Goal: Task Accomplishment & Management: Manage account settings

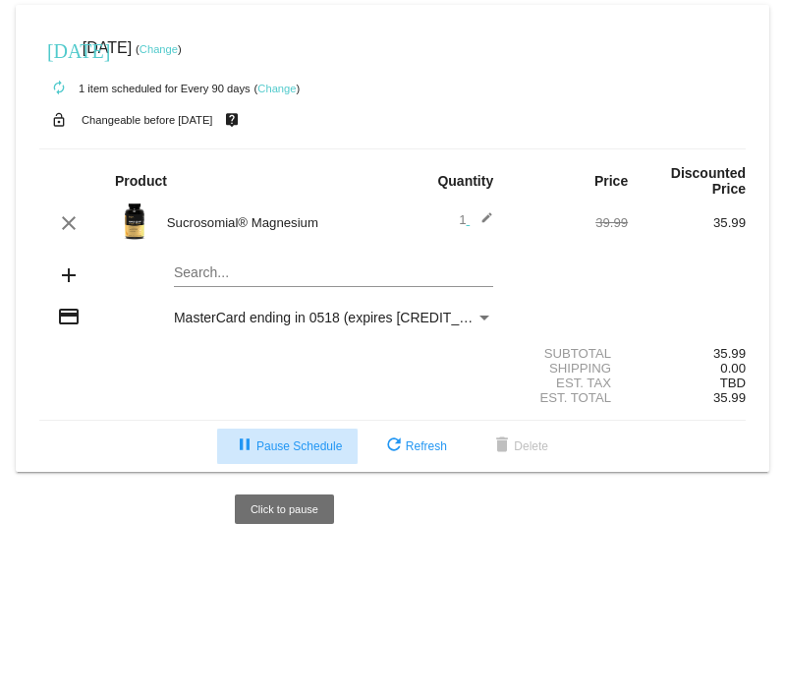
click at [261, 453] on span "pause Pause Schedule" at bounding box center [287, 446] width 109 height 14
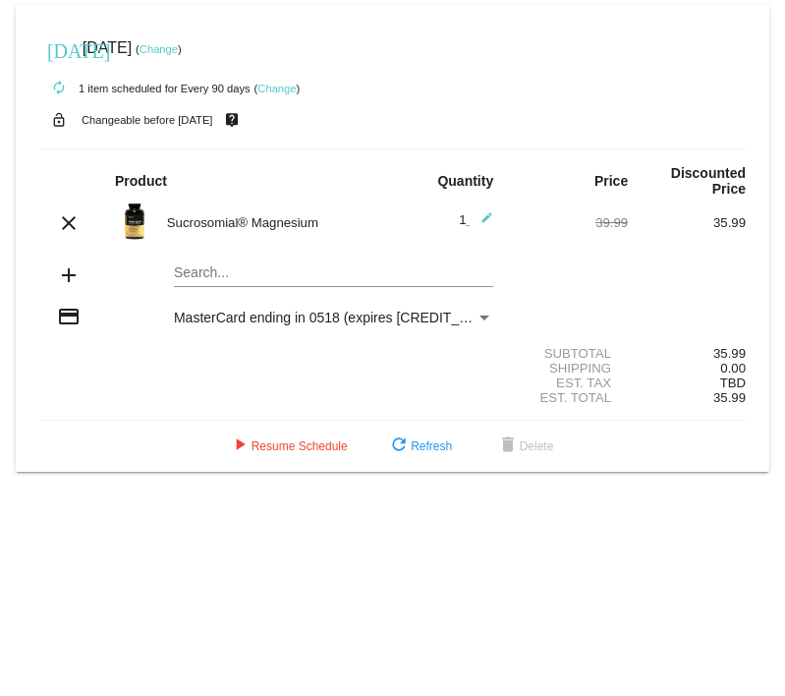
click at [281, 83] on link "Change" at bounding box center [277, 89] width 38 height 12
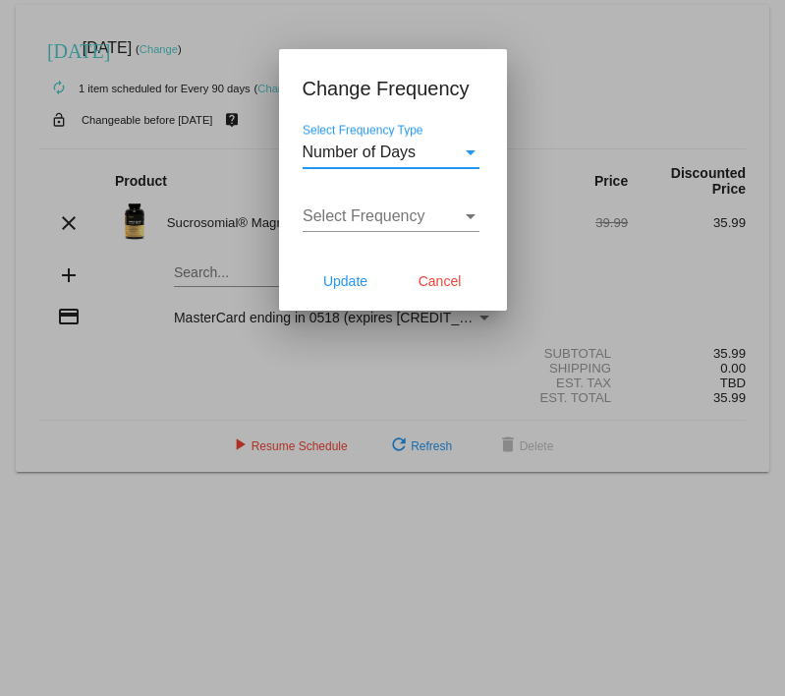
click at [389, 151] on span "Number of Days" at bounding box center [360, 152] width 114 height 17
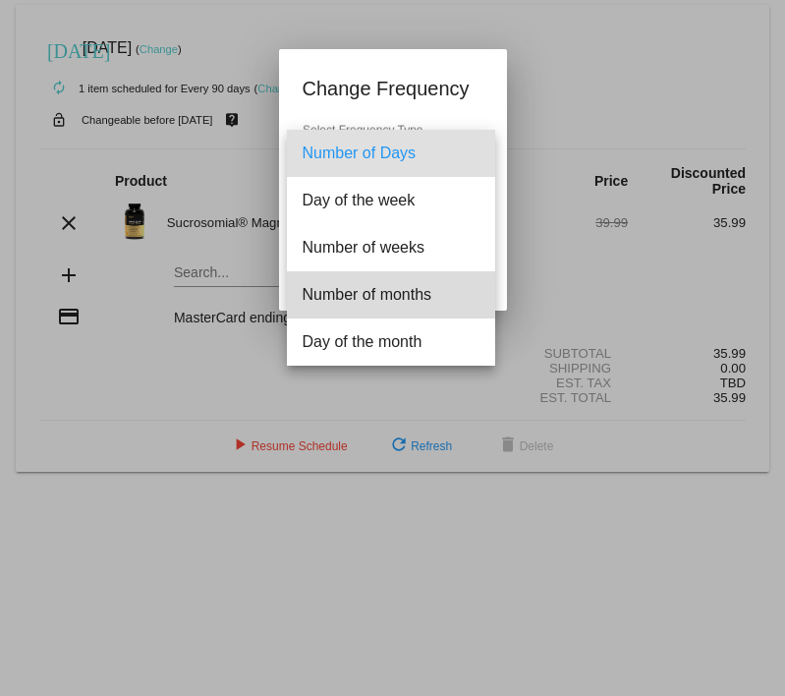
click at [428, 299] on span "Number of months" at bounding box center [391, 294] width 177 height 47
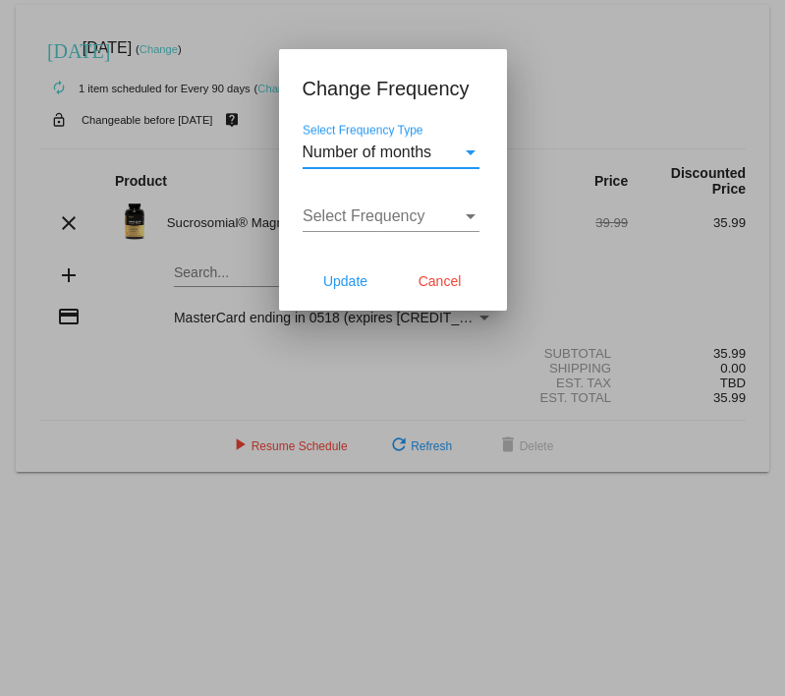
click at [453, 231] on div "Select Frequency Select Frequency" at bounding box center [391, 210] width 177 height 44
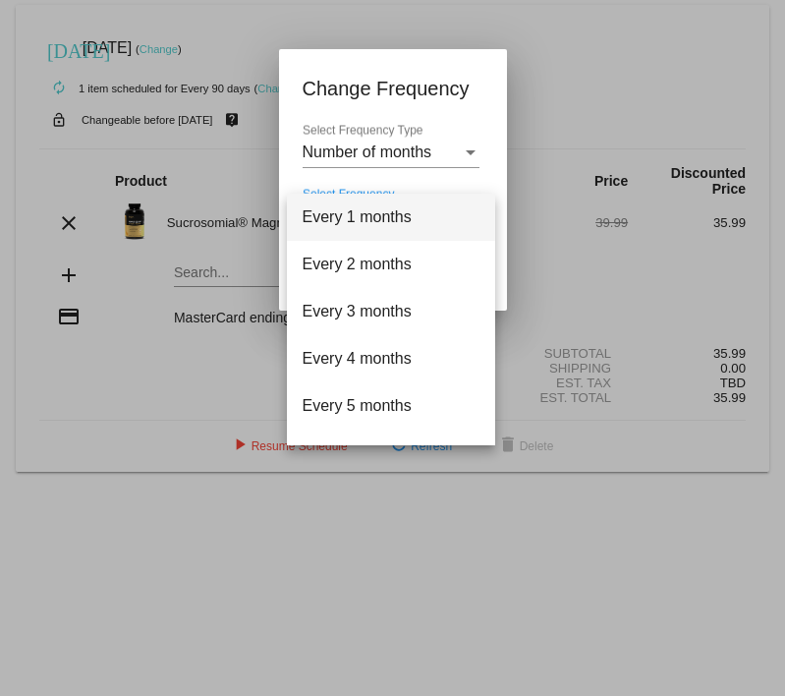
click at [532, 62] on div at bounding box center [392, 348] width 785 height 696
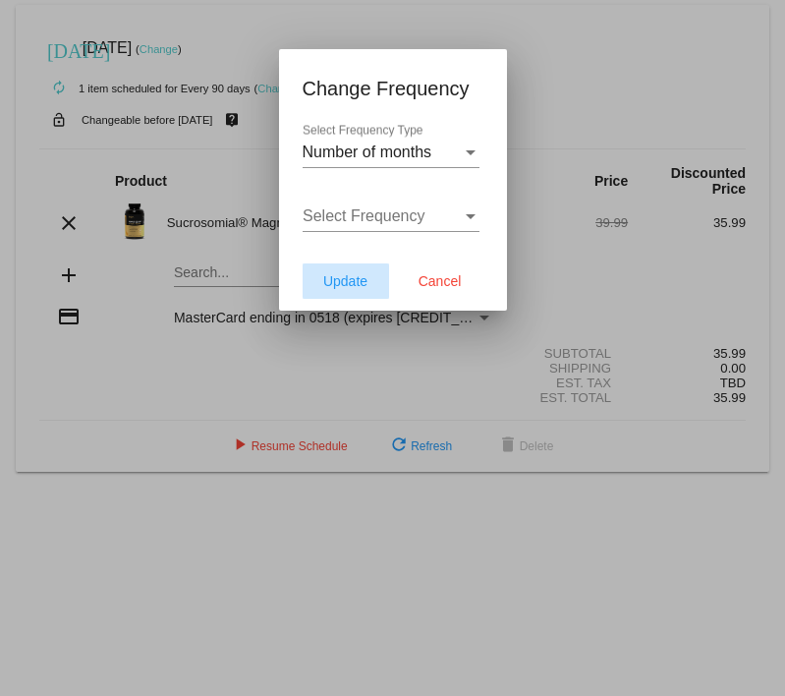
click at [340, 287] on span "Update" at bounding box center [345, 281] width 44 height 16
click at [453, 282] on span "Cancel" at bounding box center [440, 281] width 43 height 16
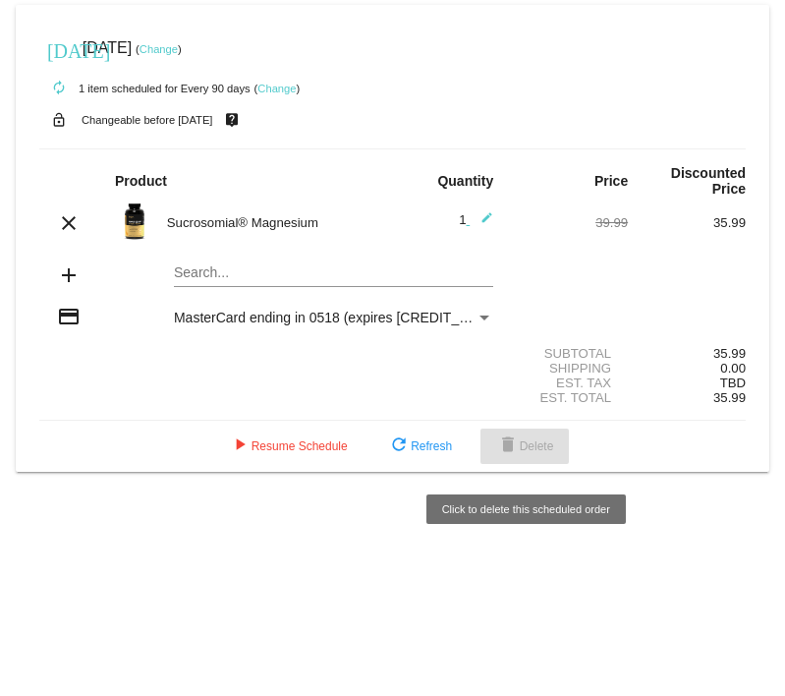
click at [527, 464] on button "delete Delete" at bounding box center [525, 446] width 89 height 35
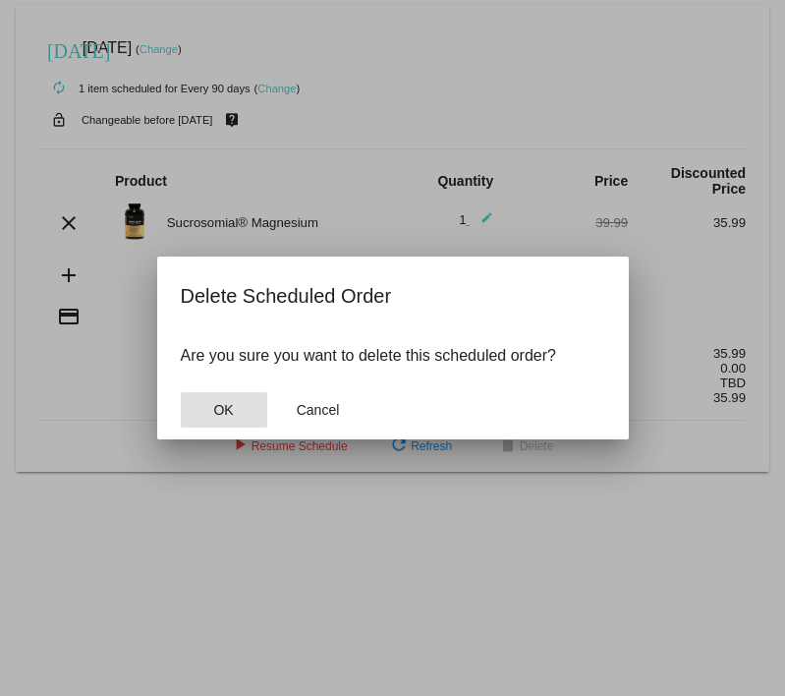
click at [259, 420] on button "OK" at bounding box center [224, 409] width 86 height 35
